Goal: Task Accomplishment & Management: Use online tool/utility

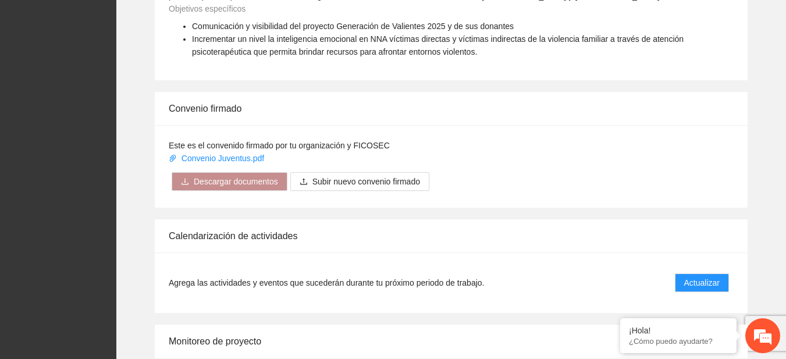
scroll to position [953, 0]
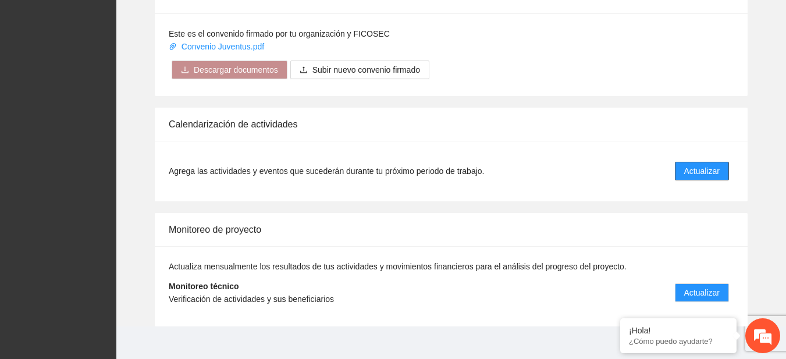
click at [701, 166] on span "Actualizar" at bounding box center [701, 171] width 35 height 13
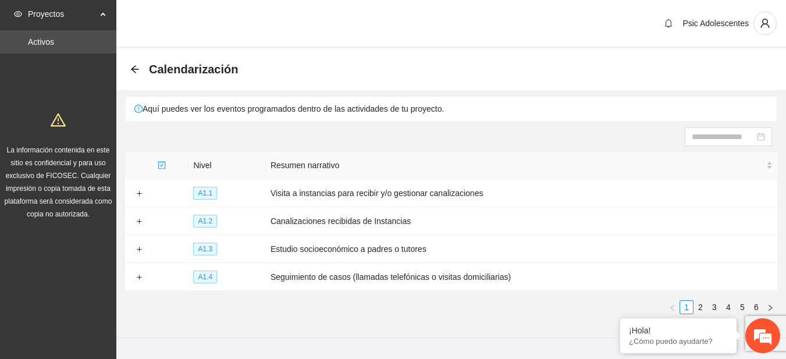
scroll to position [23, 0]
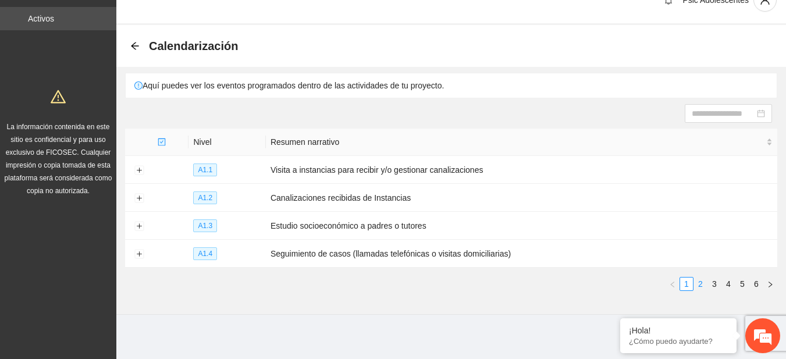
click at [700, 279] on link "2" at bounding box center [700, 283] width 13 height 13
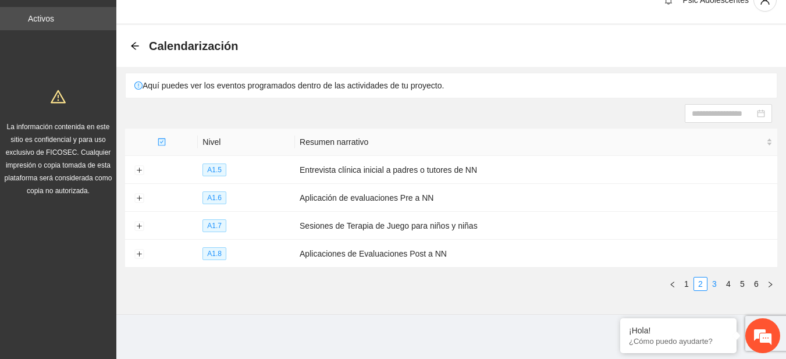
click at [715, 279] on link "3" at bounding box center [714, 283] width 13 height 13
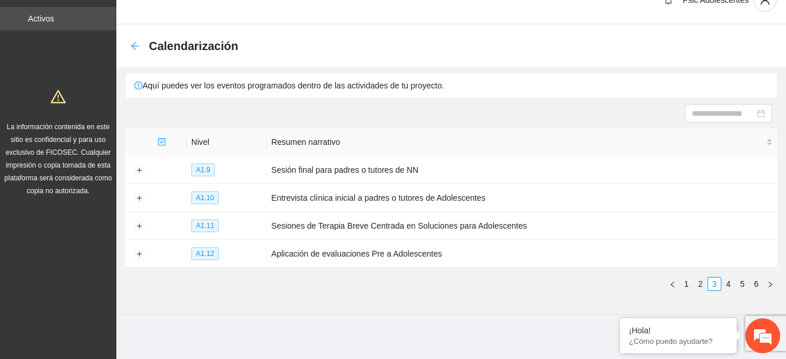
click at [130, 43] on icon "arrow-left" at bounding box center [134, 45] width 9 height 9
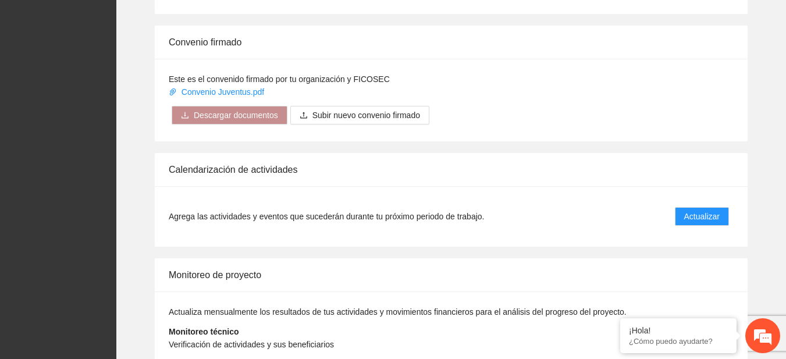
scroll to position [965, 0]
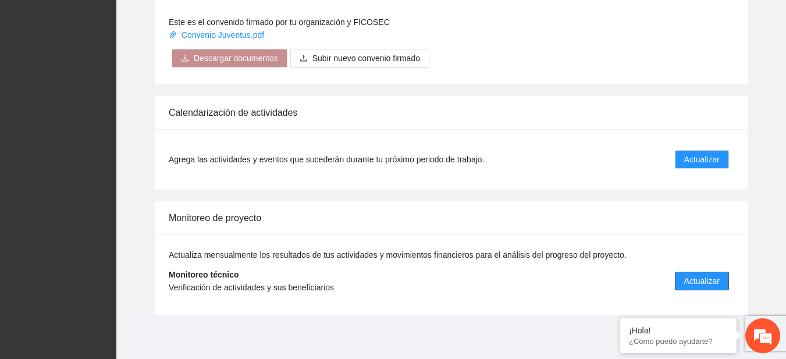
click at [697, 280] on span "Actualizar" at bounding box center [701, 280] width 35 height 13
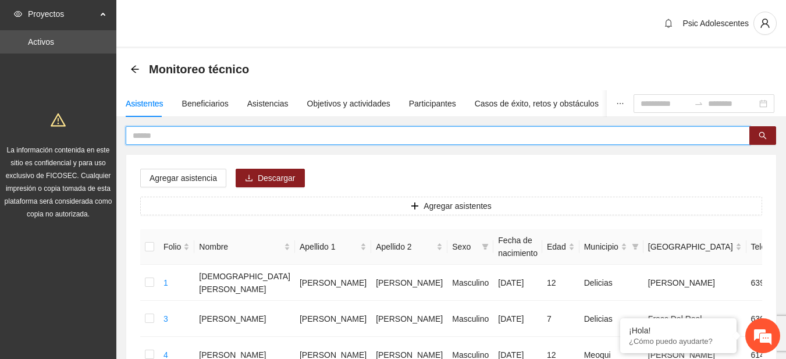
click at [181, 132] on input "text" at bounding box center [433, 135] width 601 height 13
click at [757, 135] on button "button" at bounding box center [762, 135] width 27 height 19
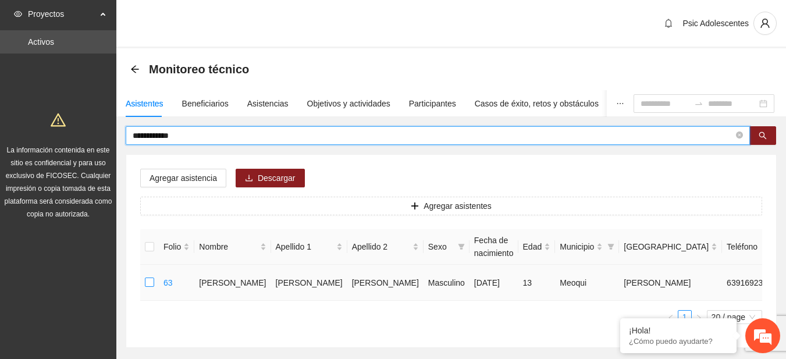
type input "**********"
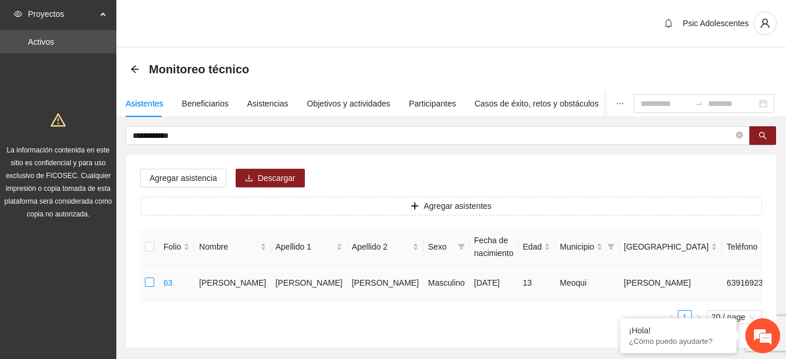
click at [147, 276] on label at bounding box center [149, 282] width 9 height 13
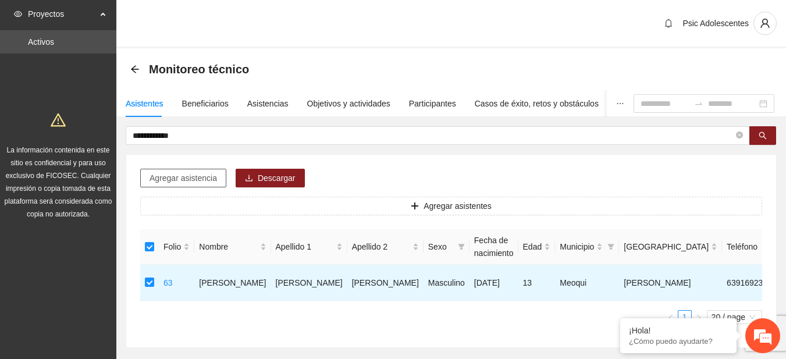
click at [206, 173] on span "Agregar asistencia" at bounding box center [182, 178] width 67 height 13
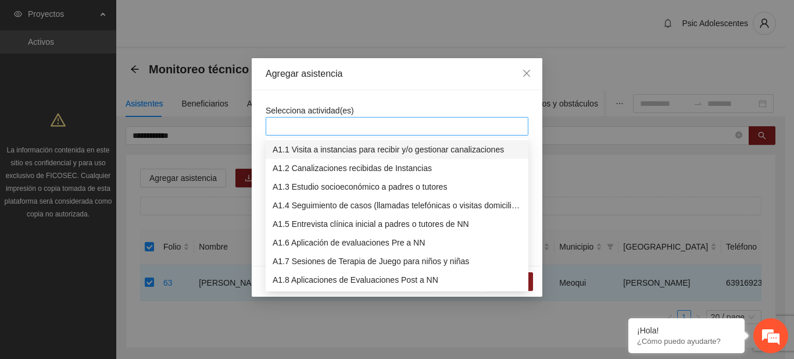
click at [344, 128] on div at bounding box center [397, 126] width 257 height 14
type input "****"
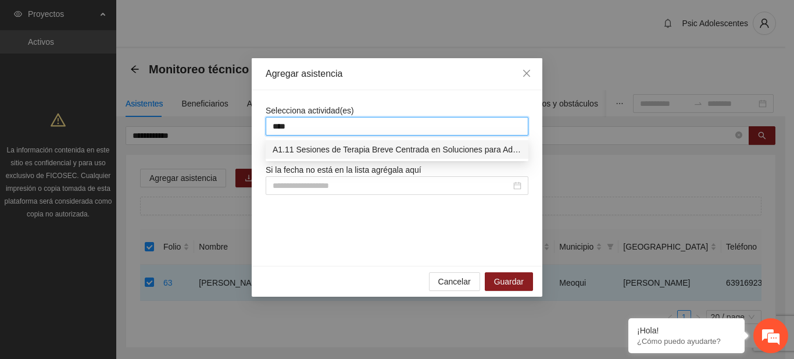
click at [379, 153] on div "A1.11 Sesiones de Terapia Breve Centrada en Soluciones para Adolescentes" at bounding box center [397, 149] width 249 height 13
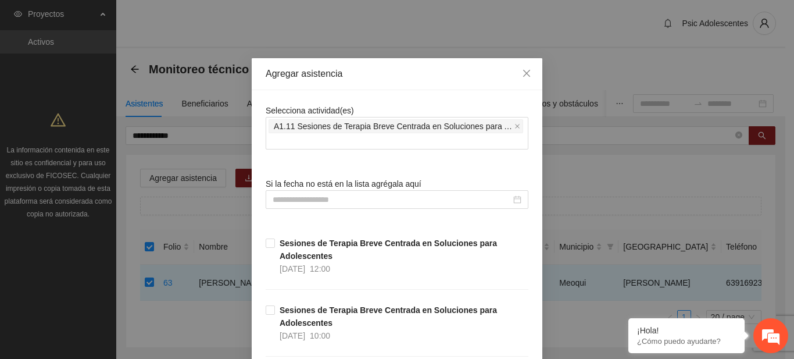
click at [456, 71] on div "Agregar asistencia" at bounding box center [397, 73] width 263 height 13
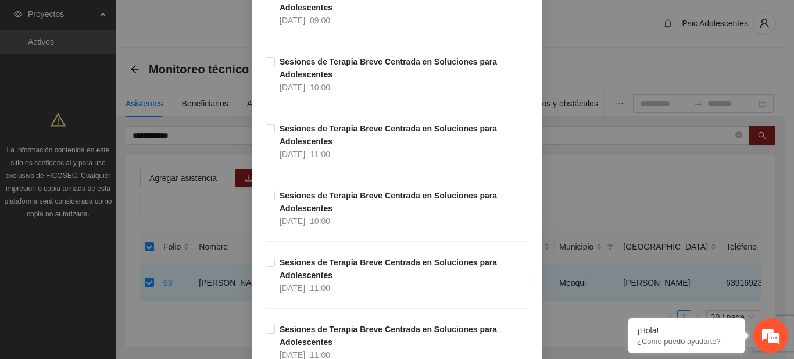
scroll to position [519, 0]
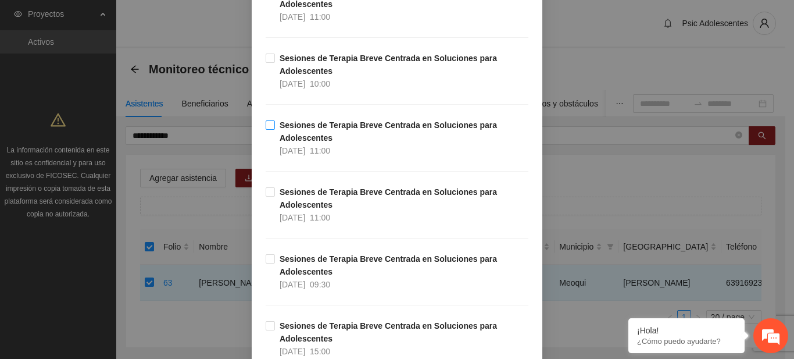
click at [275, 127] on span "Sesiones de Terapia Breve Centrada en Soluciones para Adolescentes [DATE] 11:00" at bounding box center [402, 138] width 254 height 38
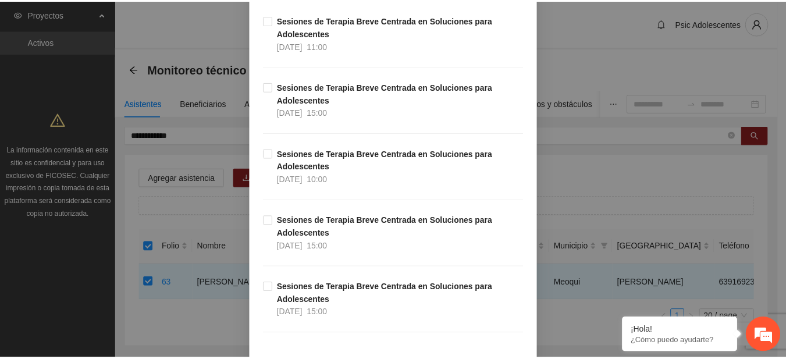
scroll to position [8525, 0]
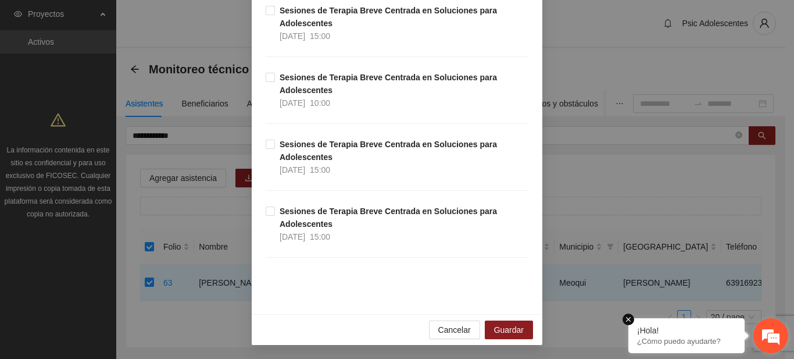
click at [628, 321] on em at bounding box center [629, 319] width 12 height 12
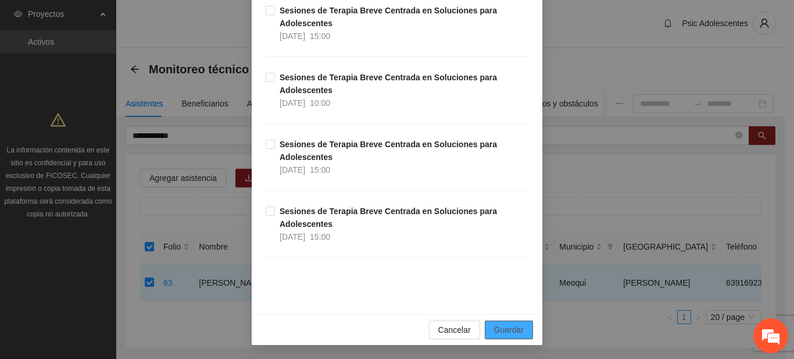
click at [511, 333] on span "Guardar" at bounding box center [509, 329] width 30 height 13
